Goal: Check status: Check status

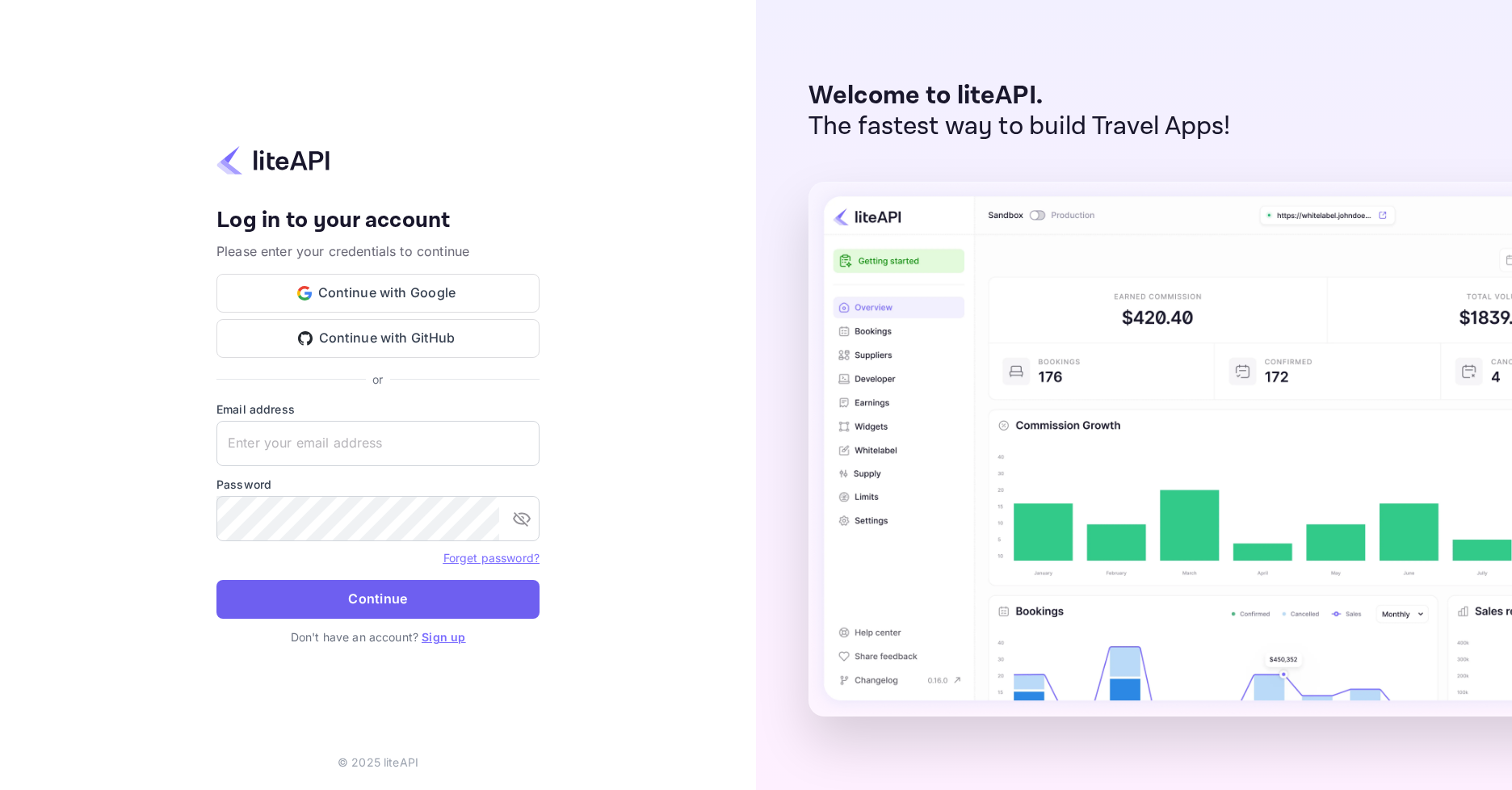
type input "adminpassword_support@yandex-team.ru"
click at [338, 588] on button "Continue" at bounding box center [378, 599] width 323 height 39
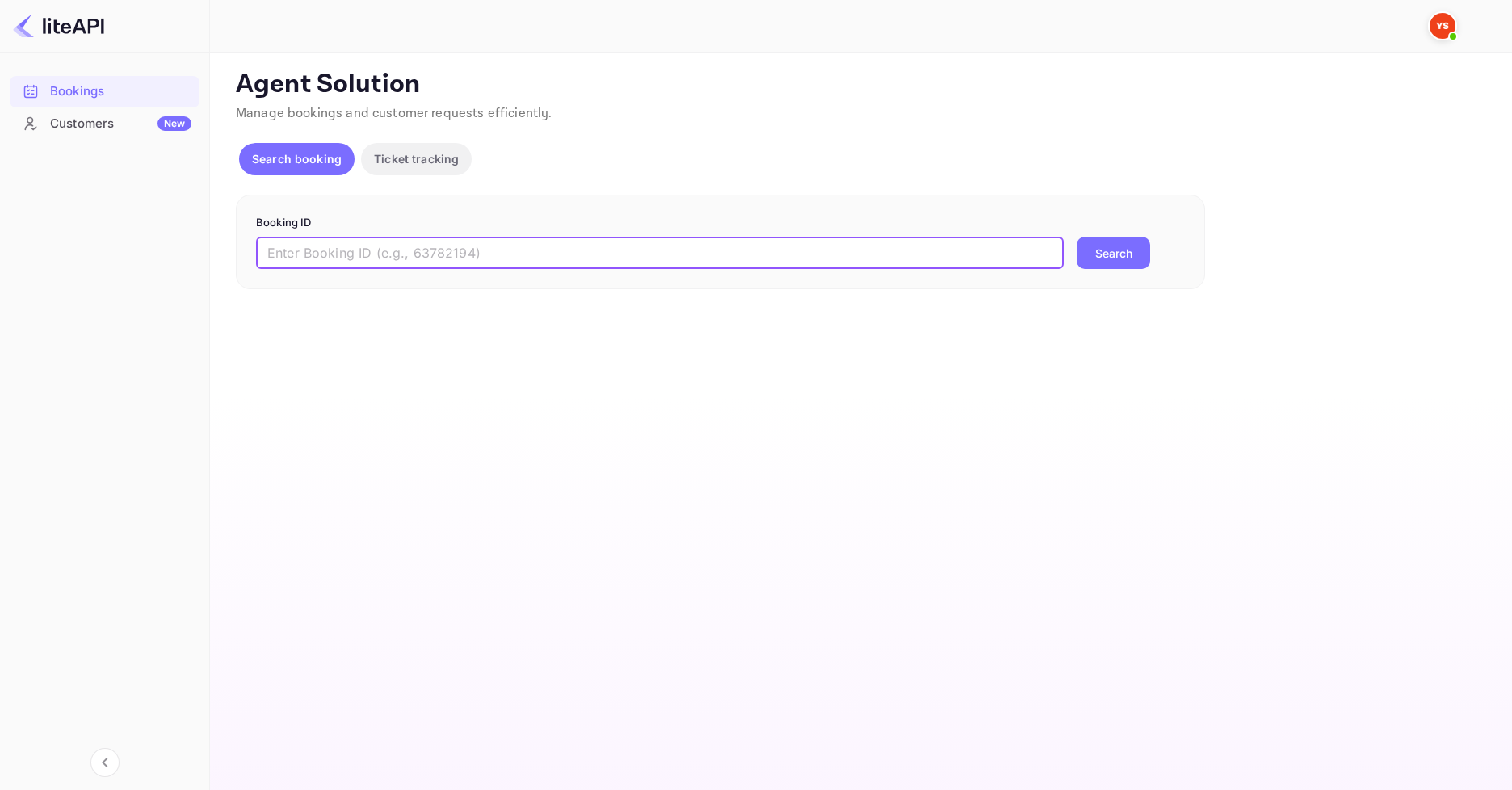
paste input "8345157"
type input "8345157"
click at [1109, 254] on button "Search" at bounding box center [1113, 252] width 73 height 33
